Goal: Information Seeking & Learning: Learn about a topic

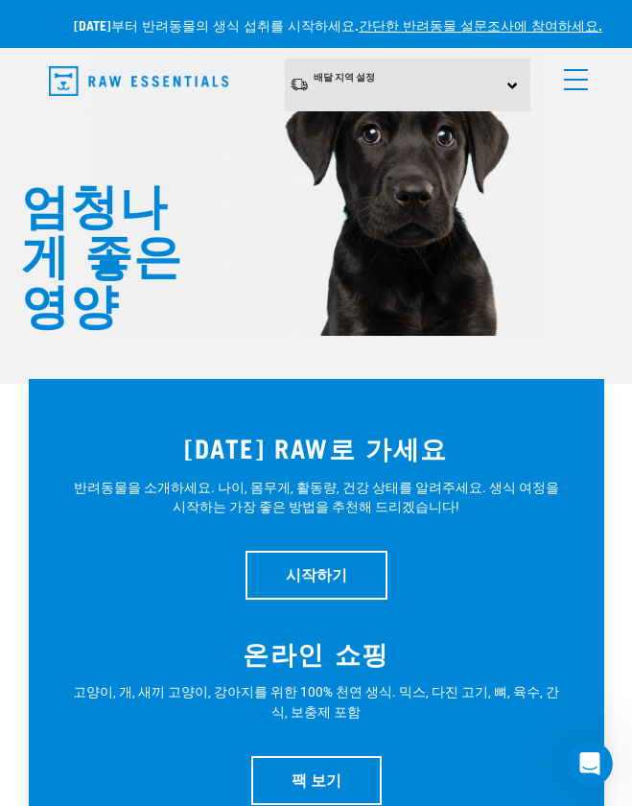
click at [584, 81] on div "배달 지역 설정 [GEOGRAPHIC_DATA] [GEOGRAPHIC_DATA] 개 모든 개 쇼핑 시작하기 팩 0" at bounding box center [317, 85] width 576 height 53
click at [564, 85] on link "메뉴" at bounding box center [572, 75] width 35 height 35
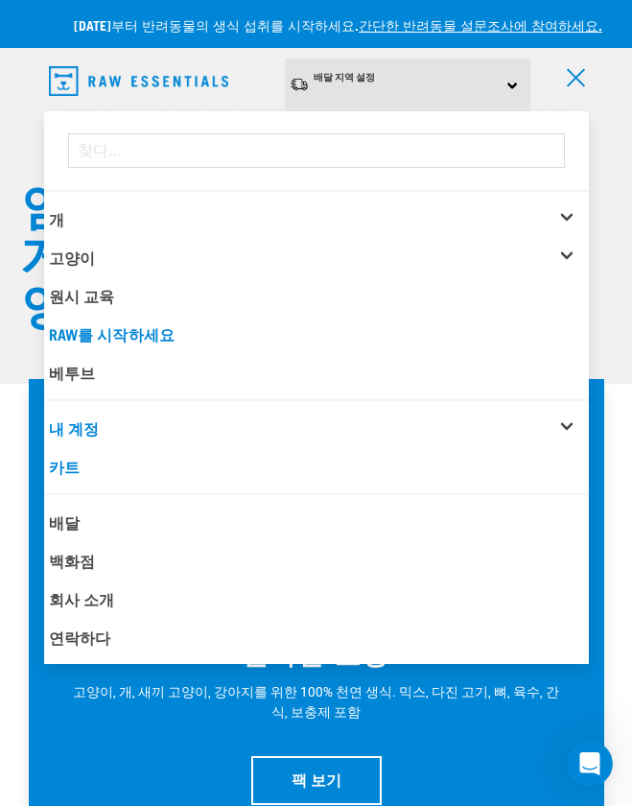
click at [74, 213] on div "개" at bounding box center [319, 219] width 540 height 38
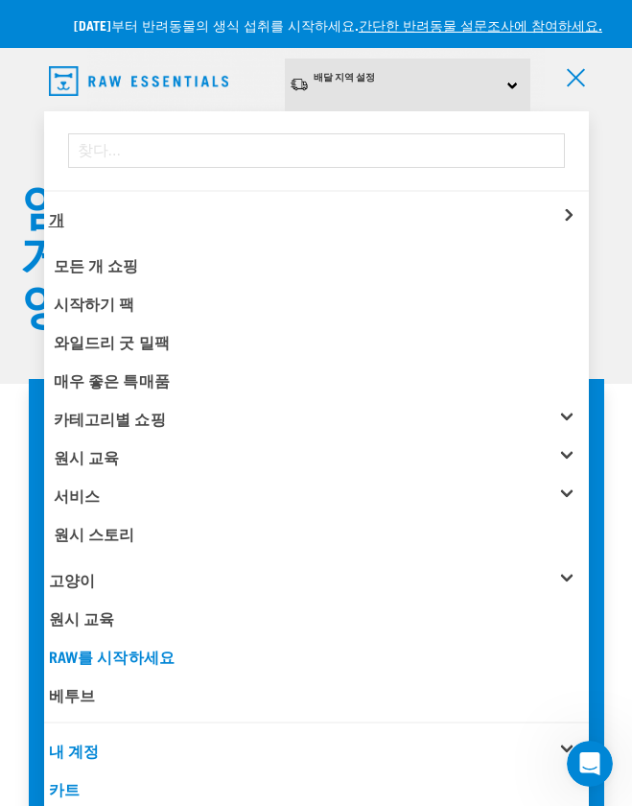
click at [56, 214] on font "개" at bounding box center [56, 218] width 15 height 9
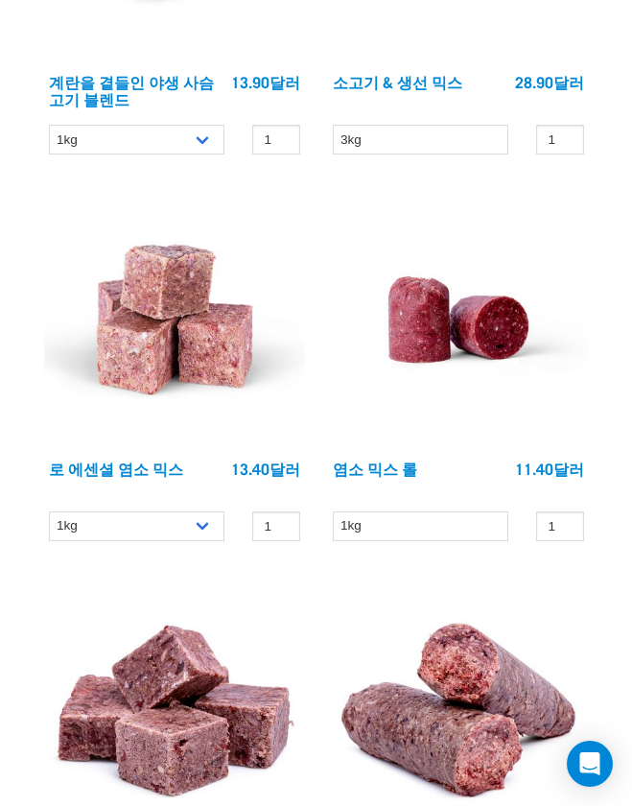
scroll to position [4847, 0]
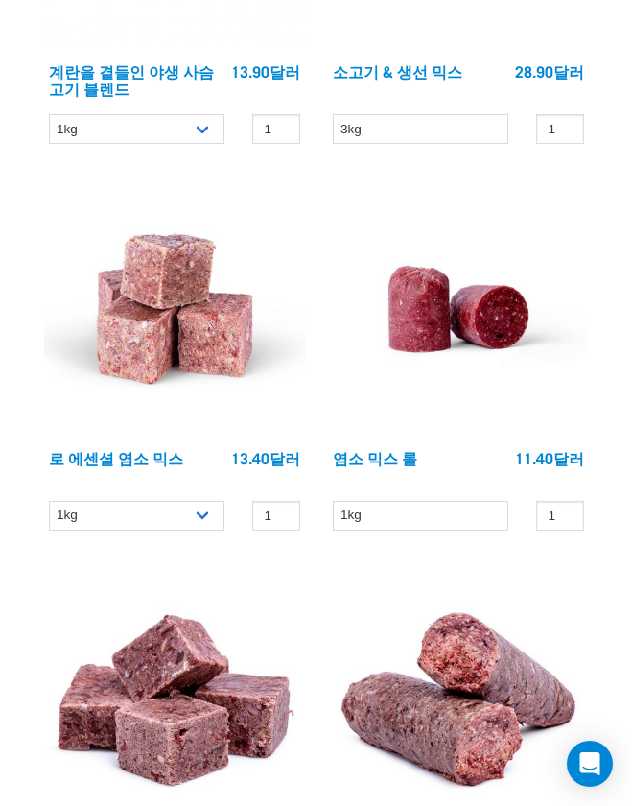
click at [442, 320] on img at bounding box center [458, 308] width 261 height 261
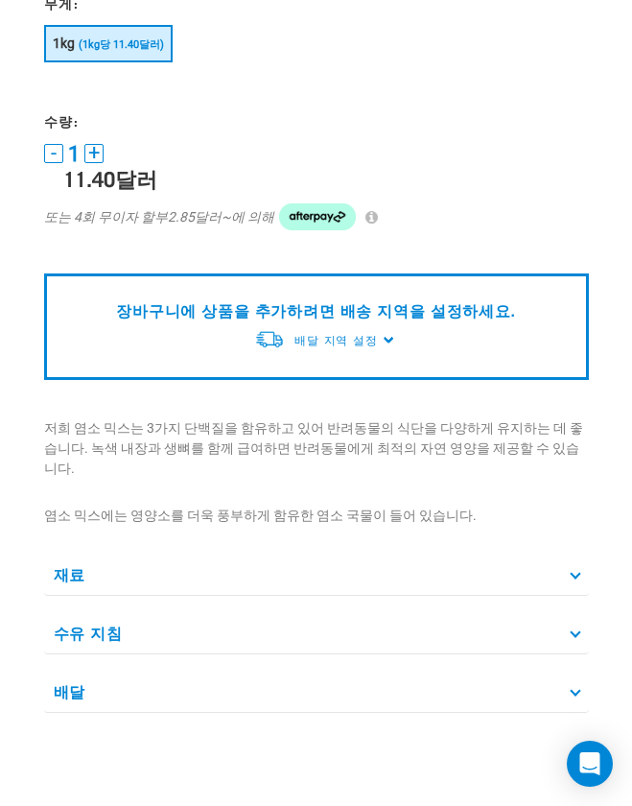
scroll to position [344, 0]
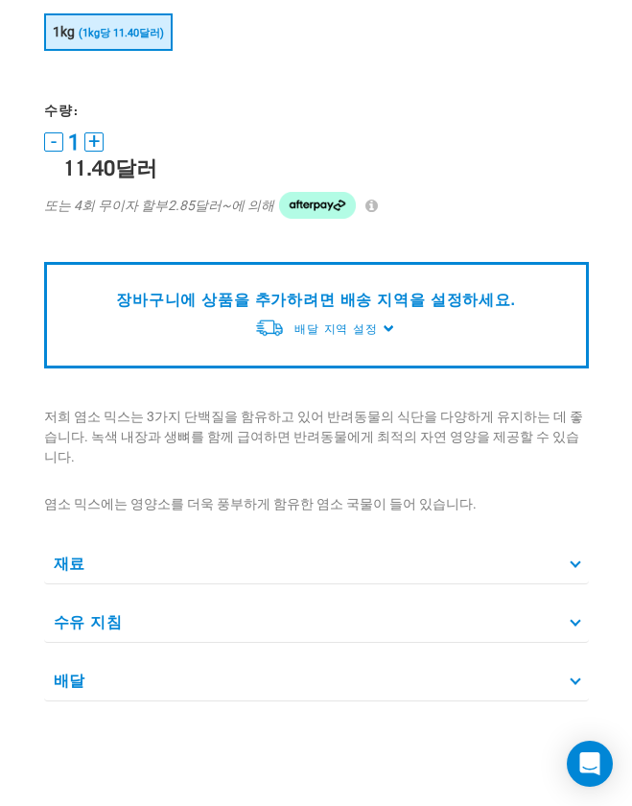
drag, startPoint x: 578, startPoint y: 535, endPoint x: 624, endPoint y: 560, distance: 52.4
click at [576, 541] on p "재료" at bounding box center [316, 562] width 545 height 43
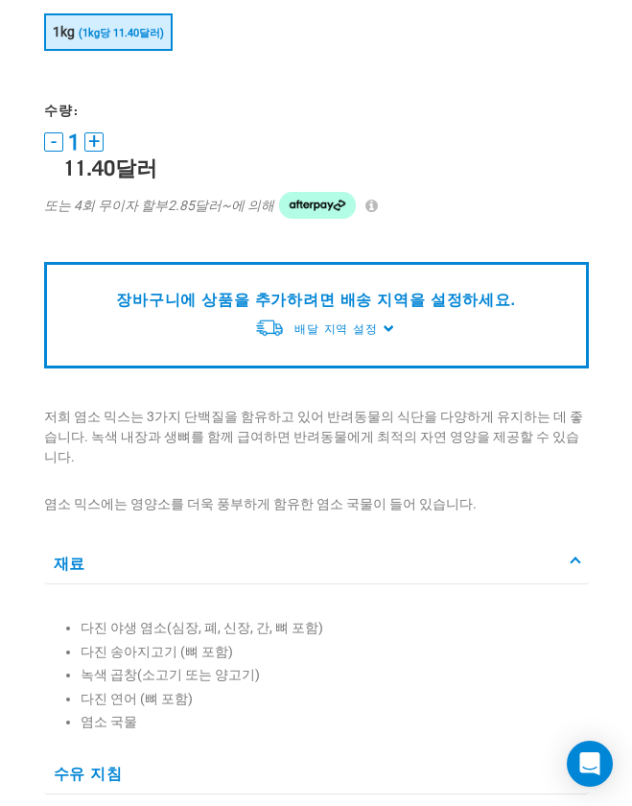
drag, startPoint x: 630, startPoint y: 341, endPoint x: 636, endPoint y: 361, distance: 21.0
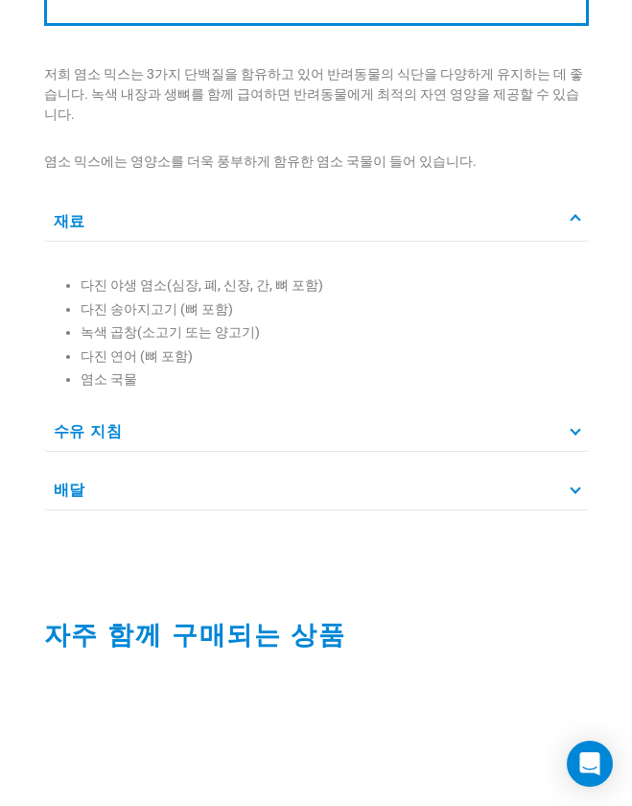
scroll to position [684, 0]
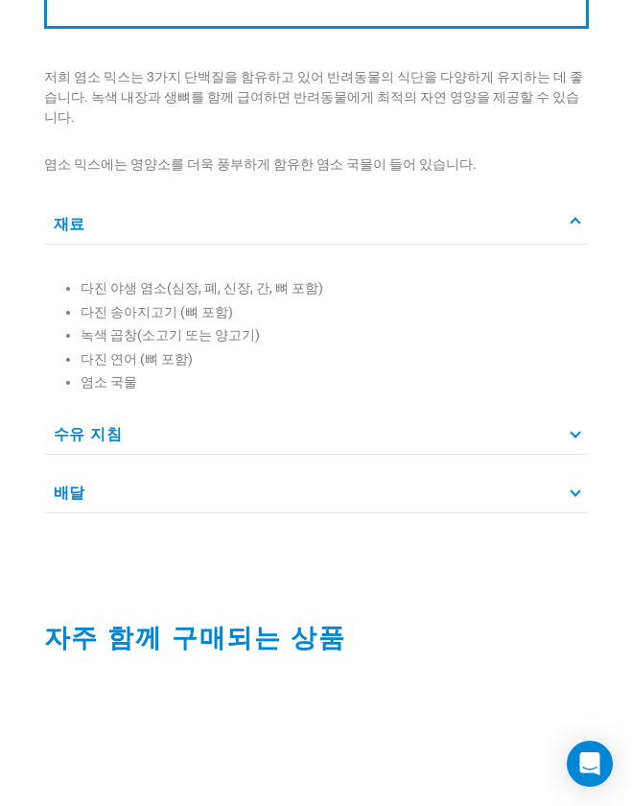
click at [564, 412] on p "수유 지침" at bounding box center [316, 433] width 545 height 43
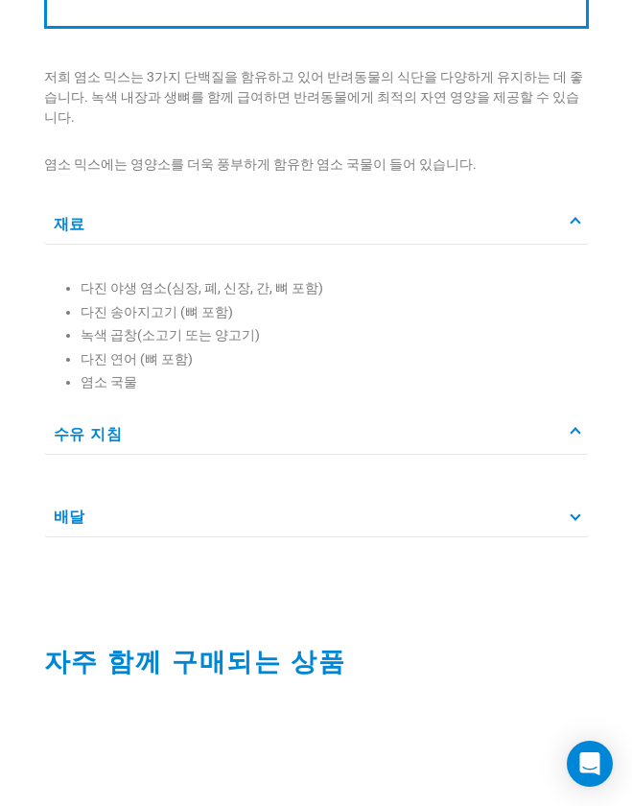
click at [571, 501] on p "배달" at bounding box center [316, 515] width 545 height 43
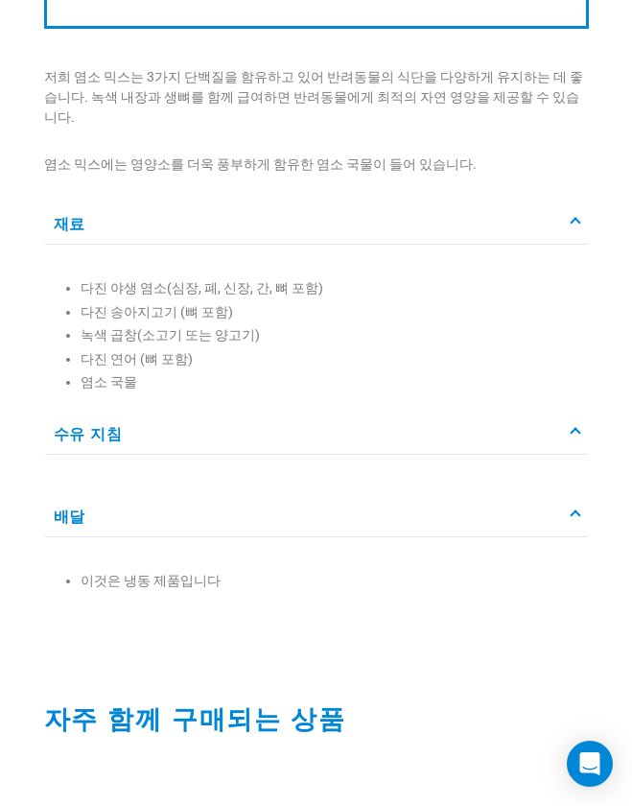
click at [577, 510] on icon at bounding box center [575, 515] width 11 height 11
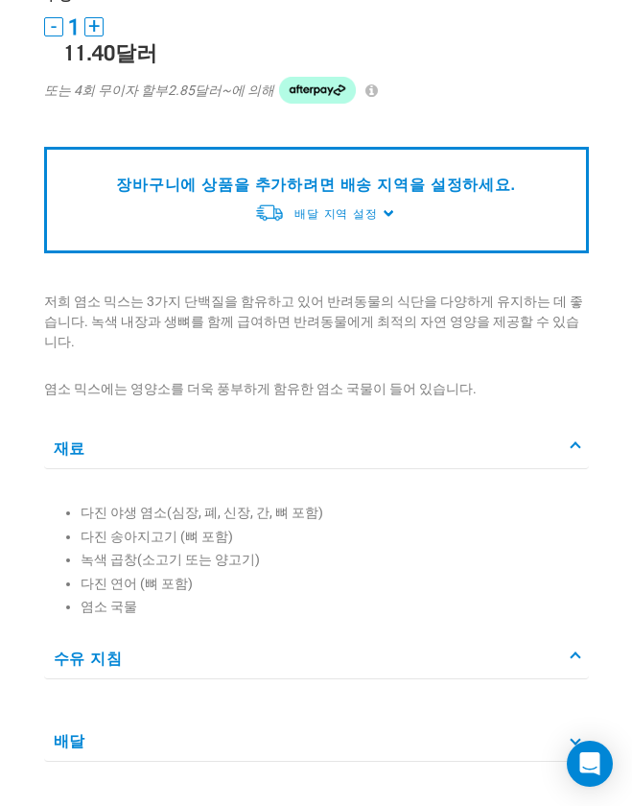
scroll to position [0, 0]
